Goal: Navigation & Orientation: Understand site structure

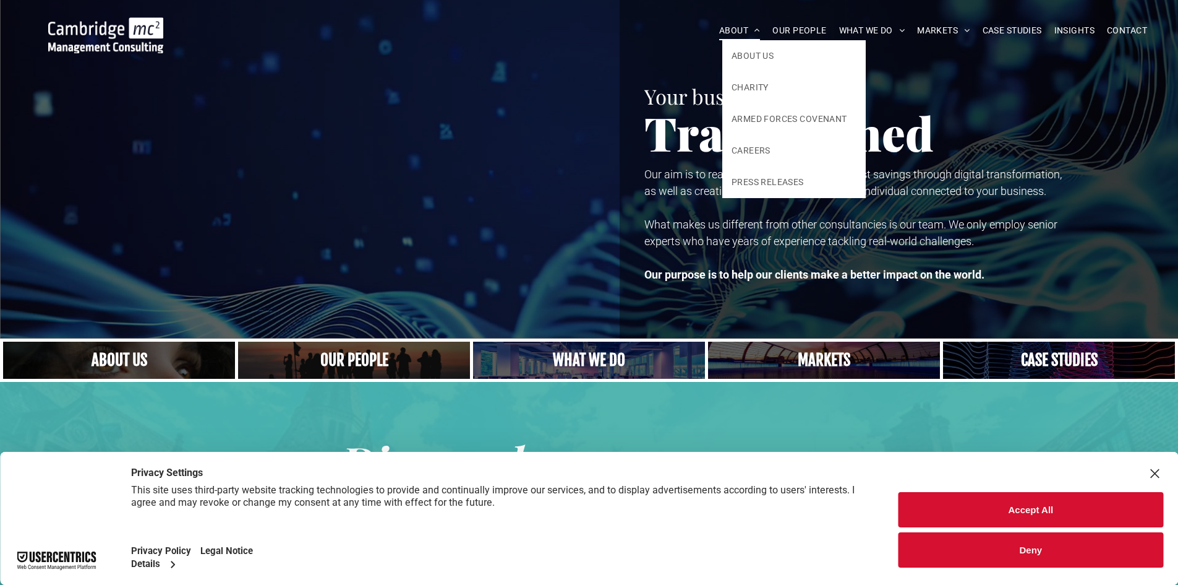
click at [751, 27] on span at bounding box center [754, 30] width 12 height 9
